Goal: Complete application form: Complete application form

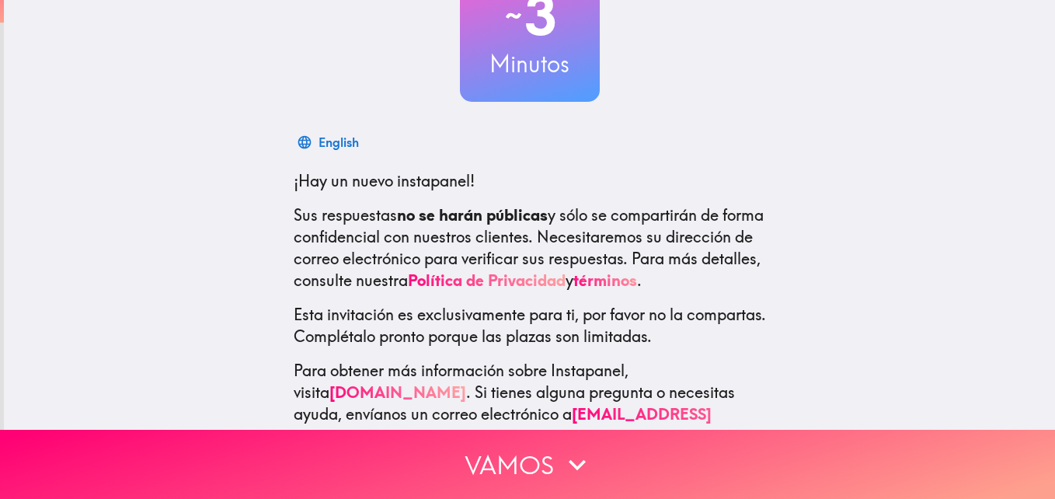
scroll to position [169, 0]
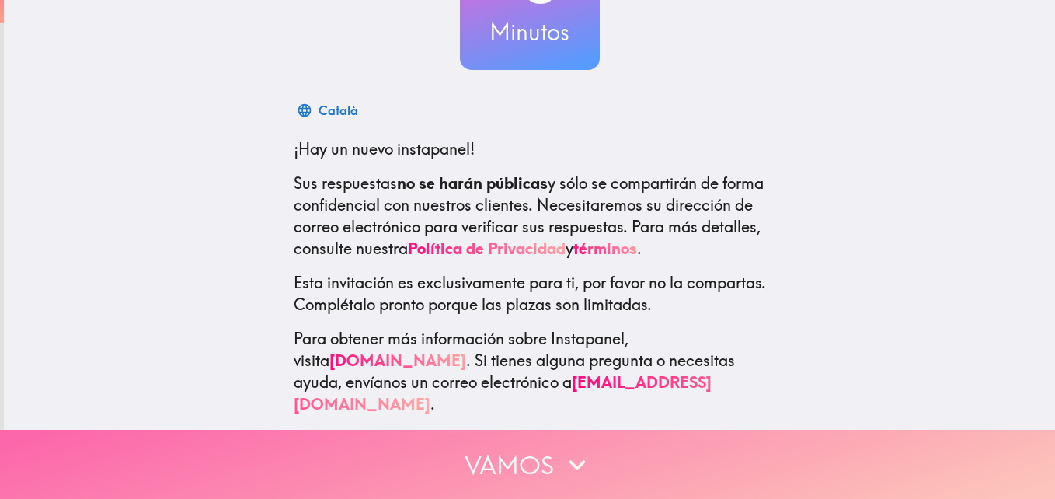
click at [560, 468] on icon "button" at bounding box center [577, 464] width 34 height 34
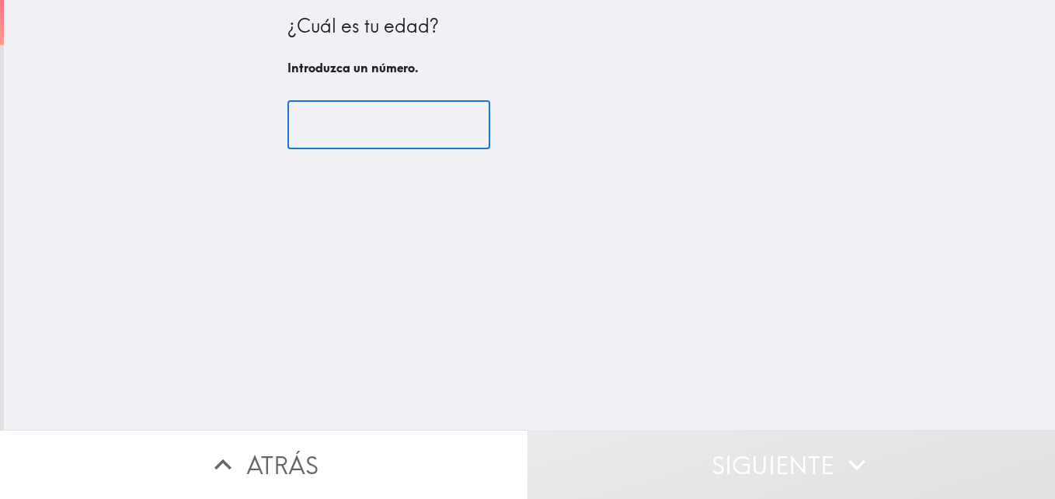
click at [354, 138] on input "number" at bounding box center [388, 125] width 203 height 48
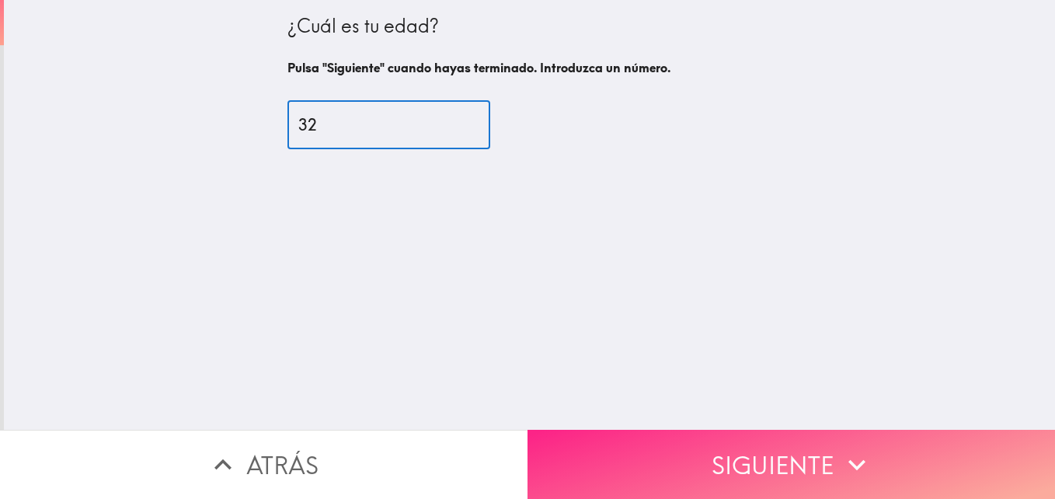
type input "32"
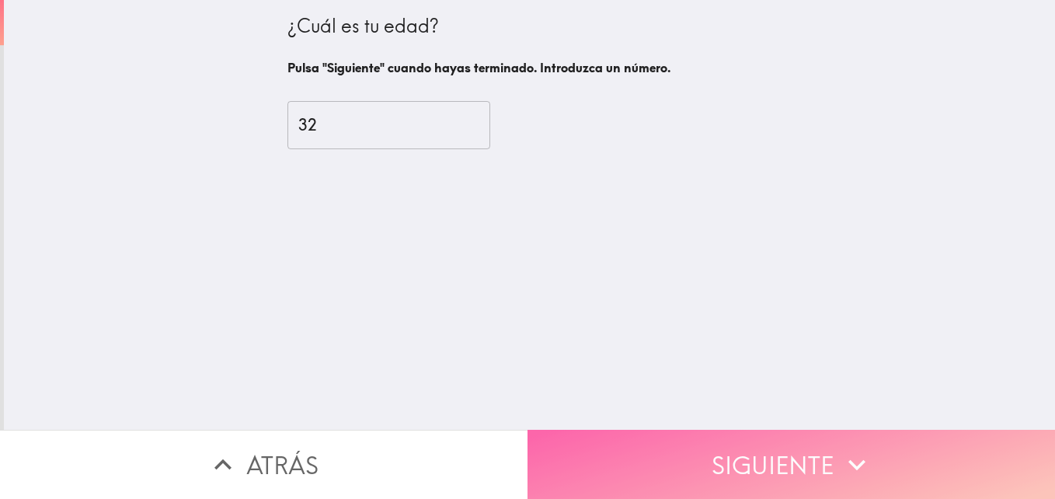
click at [791, 471] on button "Siguiente" at bounding box center [790, 463] width 527 height 69
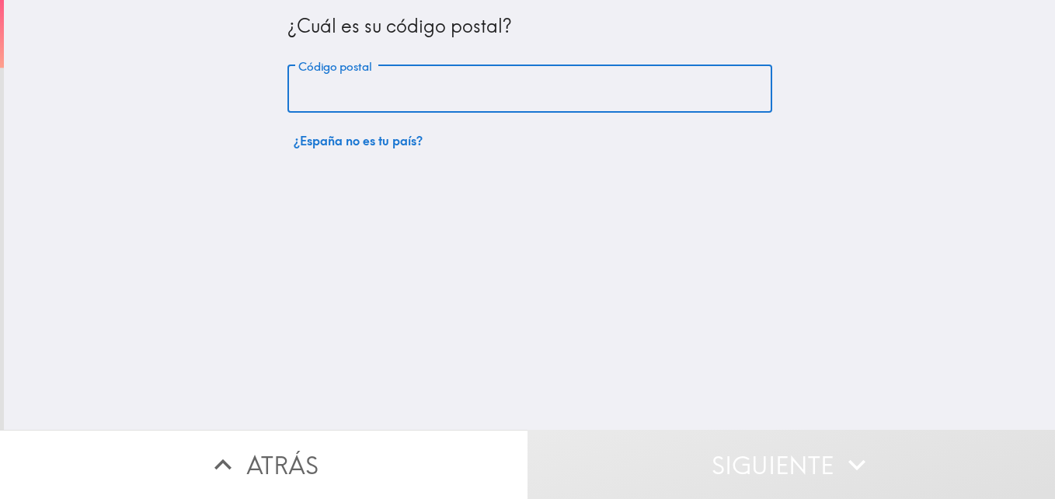
click at [438, 95] on input "Código postal" at bounding box center [529, 89] width 485 height 48
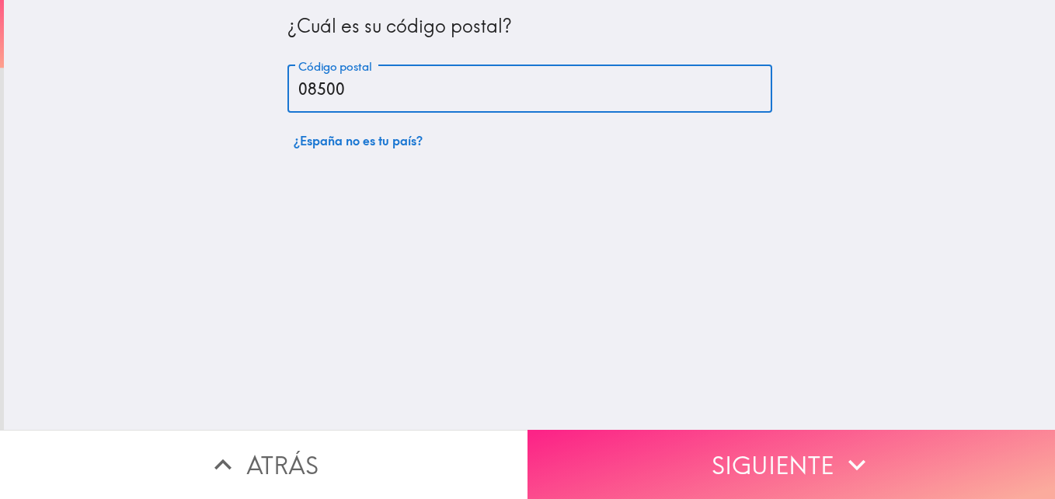
type input "08500"
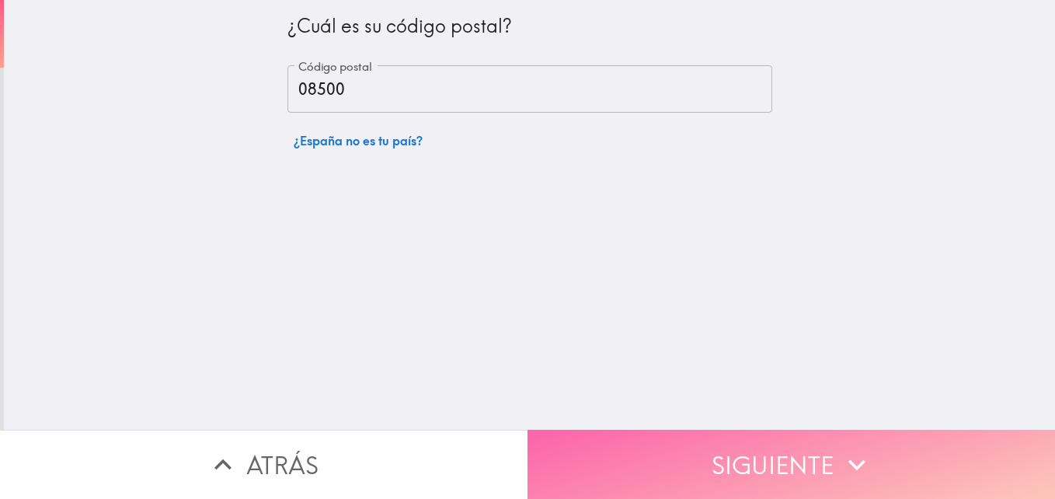
click at [849, 471] on button "Siguiente" at bounding box center [790, 463] width 527 height 69
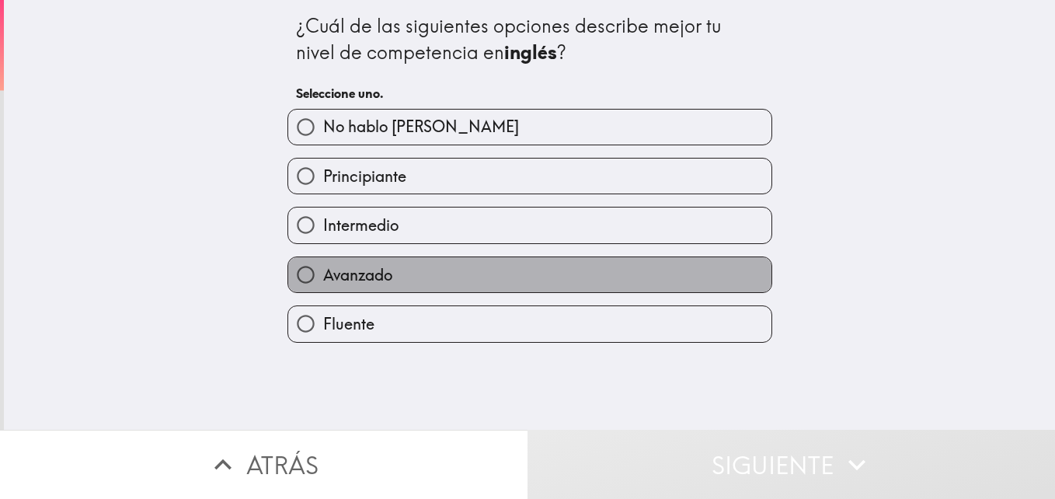
click at [471, 265] on label "Avanzado" at bounding box center [529, 274] width 483 height 35
click at [323, 265] on input "Avanzado" at bounding box center [305, 274] width 35 height 35
radio input "true"
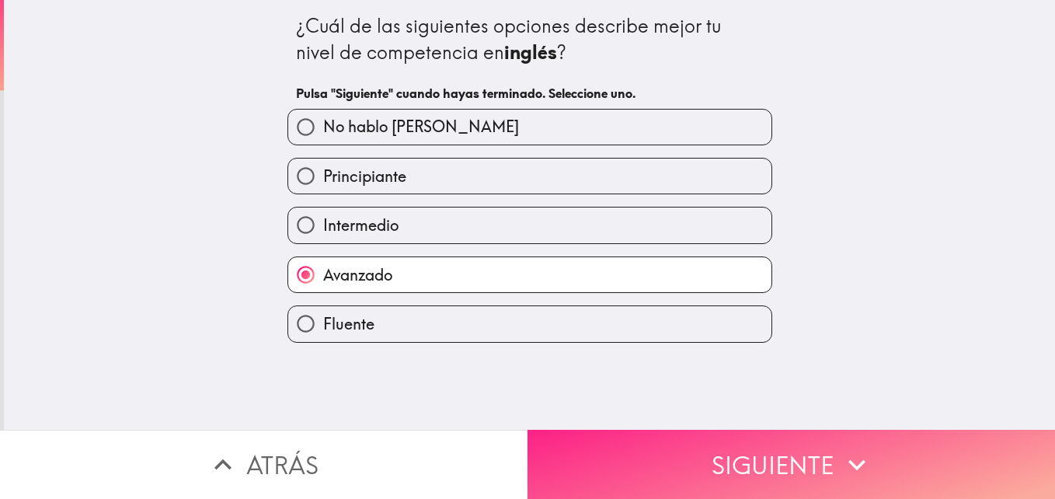
click at [678, 448] on button "Siguiente" at bounding box center [790, 463] width 527 height 69
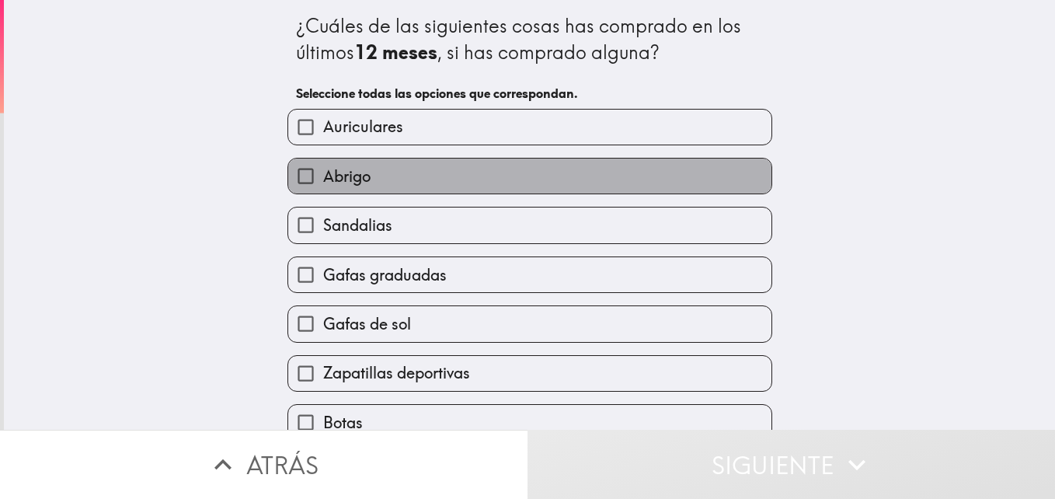
click at [557, 174] on label "Abrigo" at bounding box center [529, 175] width 483 height 35
click at [323, 174] on input "Abrigo" at bounding box center [305, 175] width 35 height 35
checkbox input "true"
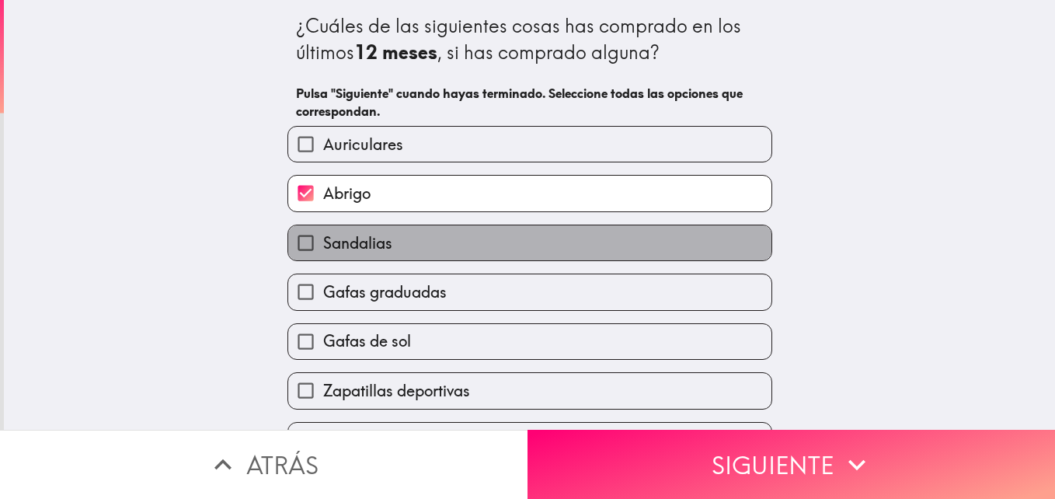
click at [554, 231] on label "Sandalias" at bounding box center [529, 242] width 483 height 35
click at [323, 231] on input "Sandalias" at bounding box center [305, 242] width 35 height 35
checkbox input "true"
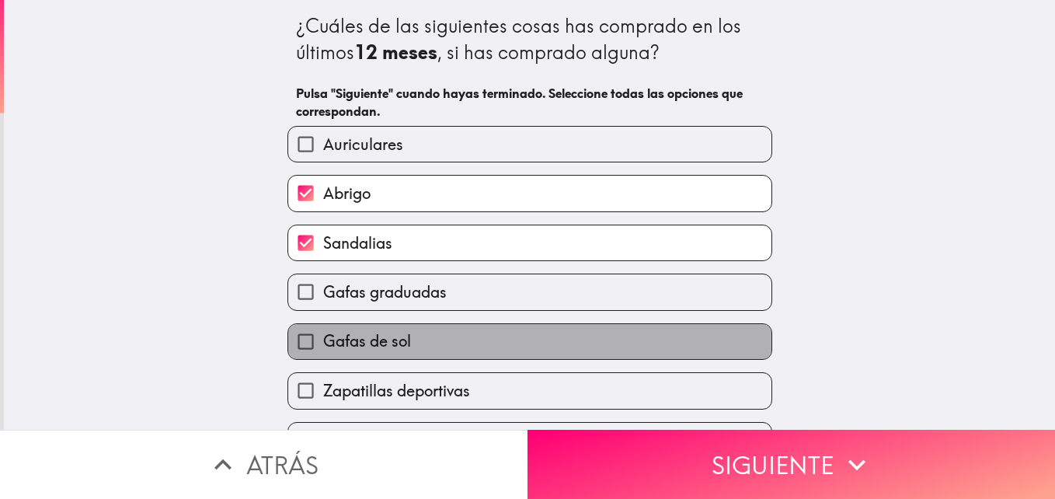
click at [541, 331] on label "Gafas de sol" at bounding box center [529, 341] width 483 height 35
click at [323, 331] on input "Gafas de sol" at bounding box center [305, 341] width 35 height 35
checkbox input "true"
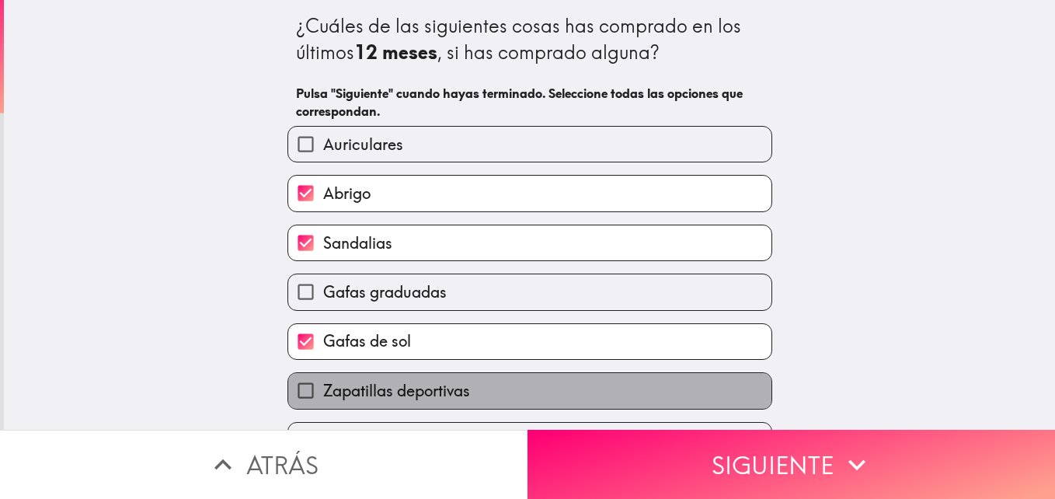
click at [537, 396] on label "Zapatillas deportivas" at bounding box center [529, 390] width 483 height 35
click at [323, 396] on input "Zapatillas deportivas" at bounding box center [305, 390] width 35 height 35
checkbox input "true"
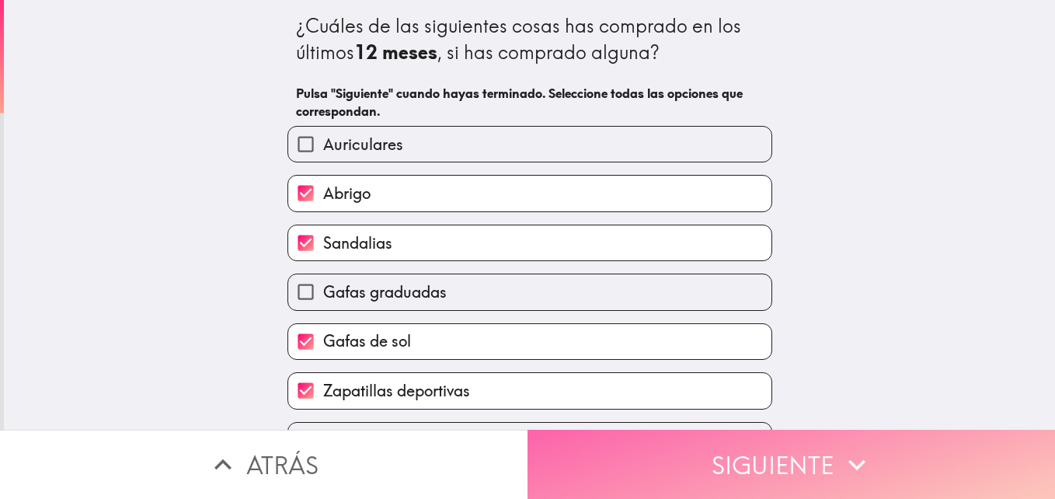
click at [641, 442] on button "Siguiente" at bounding box center [790, 463] width 527 height 69
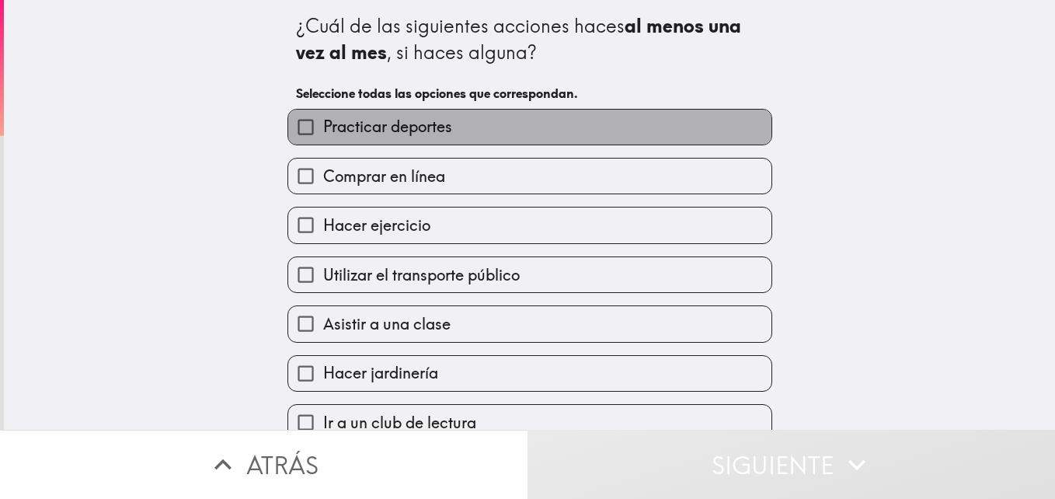
click at [507, 123] on label "Practicar deportes" at bounding box center [529, 126] width 483 height 35
click at [323, 123] on input "Practicar deportes" at bounding box center [305, 126] width 35 height 35
checkbox input "true"
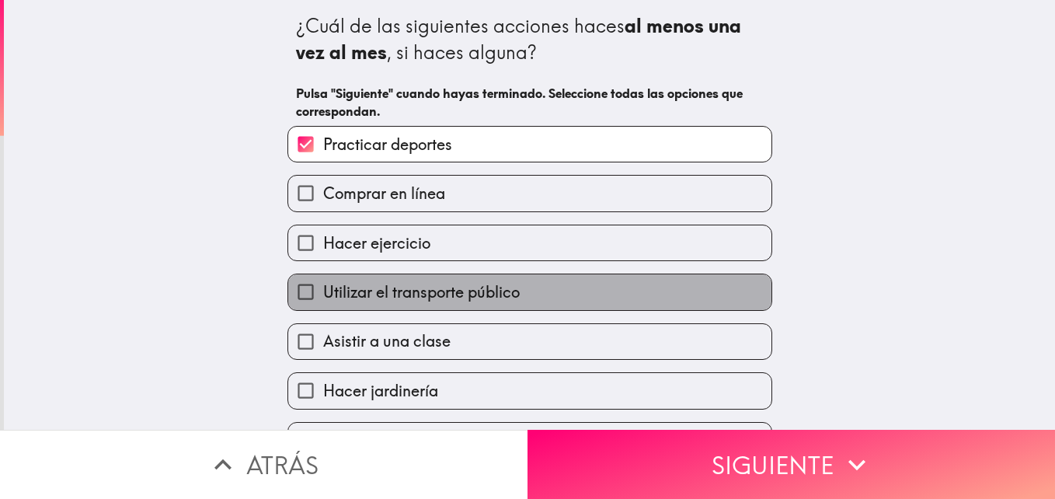
click at [503, 292] on span "Utilizar el transporte público" at bounding box center [421, 292] width 196 height 22
click at [323, 292] on input "Utilizar el transporte público" at bounding box center [305, 291] width 35 height 35
checkbox input "true"
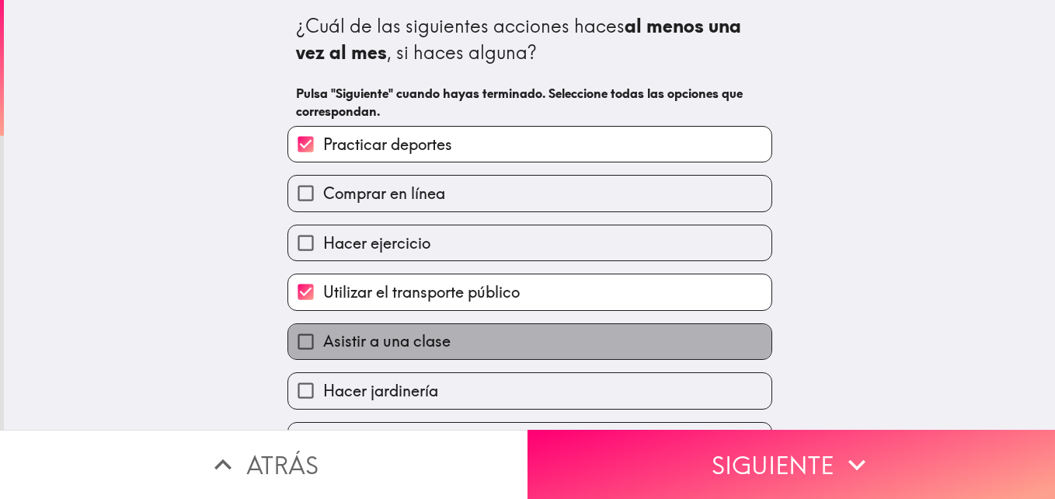
click at [513, 350] on label "Asistir a una clase" at bounding box center [529, 341] width 483 height 35
click at [323, 350] on input "Asistir a una clase" at bounding box center [305, 341] width 35 height 35
checkbox input "true"
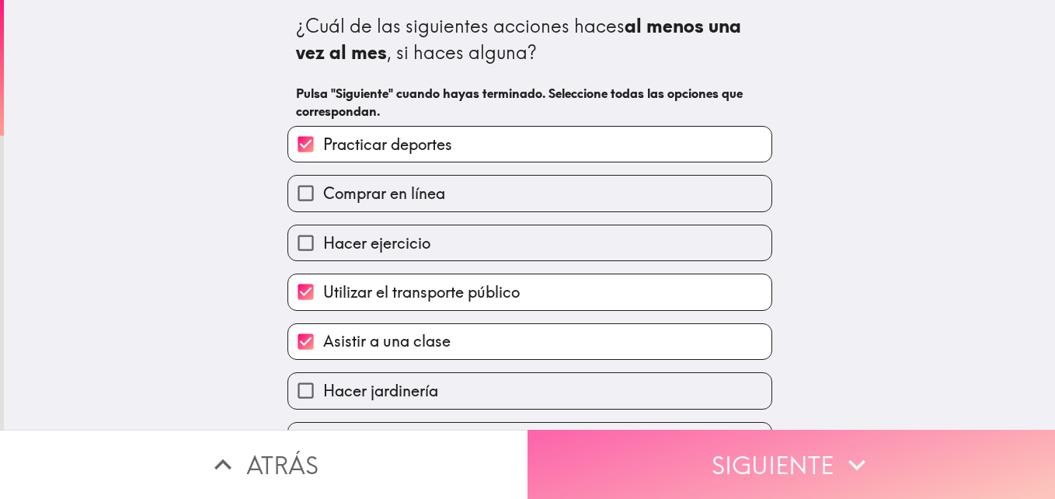
click at [627, 440] on button "Siguiente" at bounding box center [790, 463] width 527 height 69
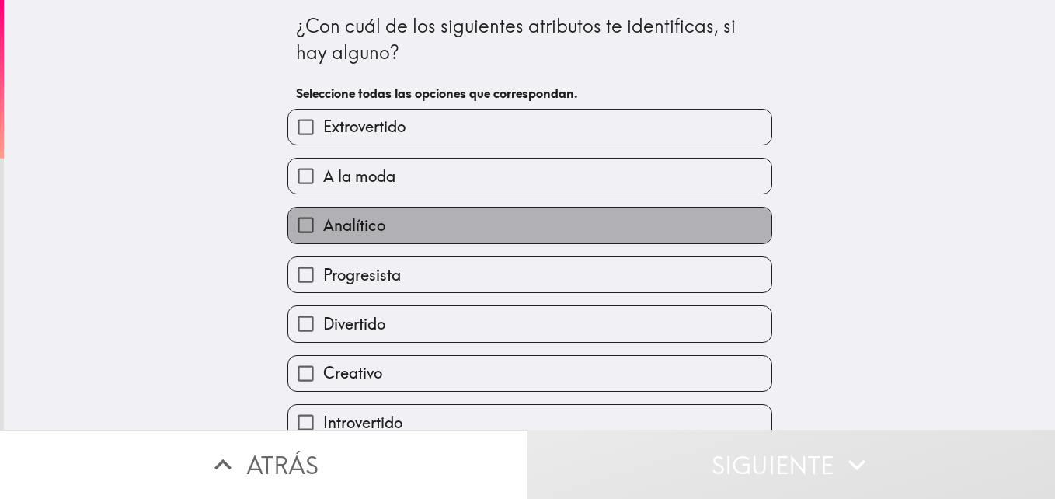
click at [558, 226] on label "Analítico" at bounding box center [529, 224] width 483 height 35
click at [323, 226] on input "Analítico" at bounding box center [305, 224] width 35 height 35
checkbox input "true"
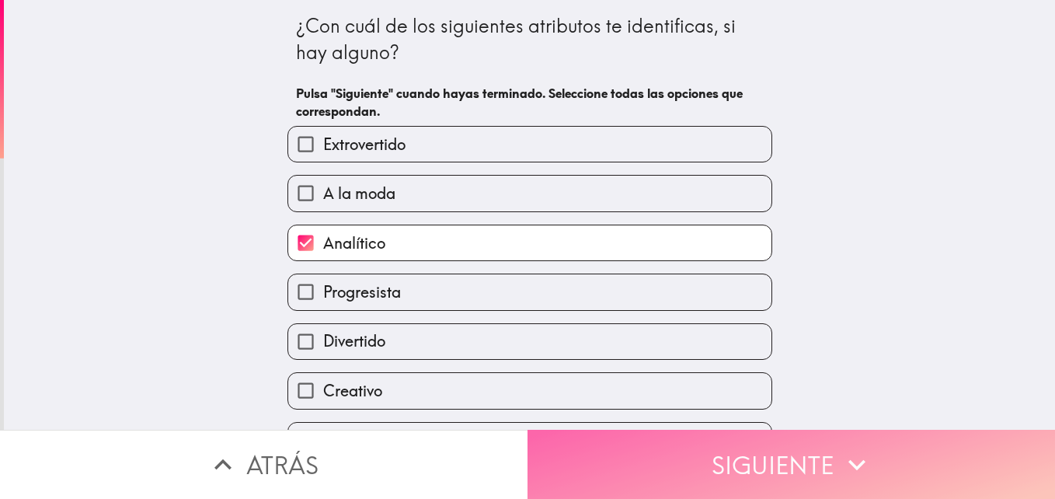
click at [700, 429] on button "Siguiente" at bounding box center [790, 463] width 527 height 69
